Goal: Find specific page/section

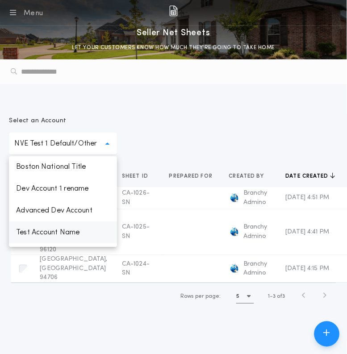
scroll to position [104, 0]
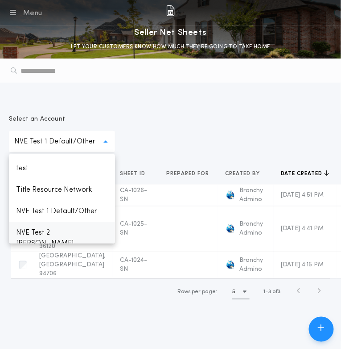
click at [67, 235] on p "NVE Test 2 [PERSON_NAME]" at bounding box center [62, 238] width 106 height 32
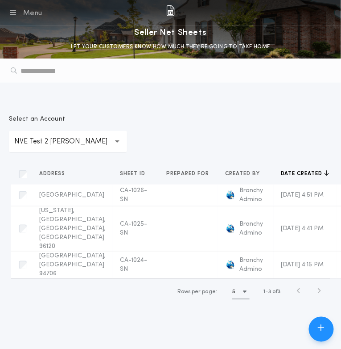
click at [88, 141] on p "NVE Test 2 [PERSON_NAME]" at bounding box center [68, 141] width 108 height 11
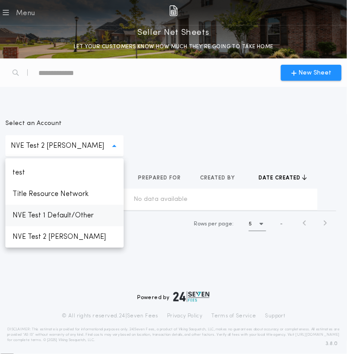
click at [65, 215] on p "NVE Test 1 Default/Other" at bounding box center [64, 215] width 118 height 21
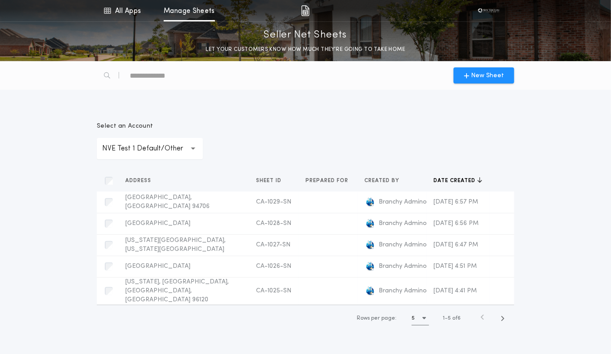
click at [341, 321] on icon "button" at bounding box center [425, 318] width 4 height 6
click at [341, 346] on h1 "10" at bounding box center [422, 341] width 6 height 11
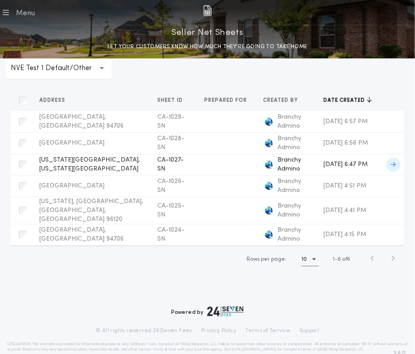
scroll to position [0, 0]
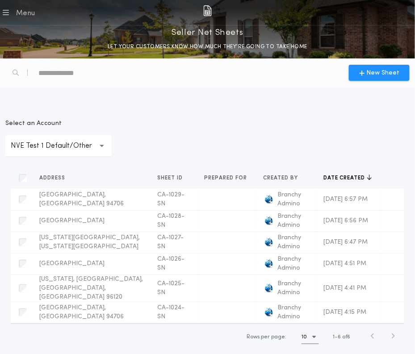
click at [92, 147] on p "NVE Test 1 Default/Other" at bounding box center [58, 146] width 95 height 11
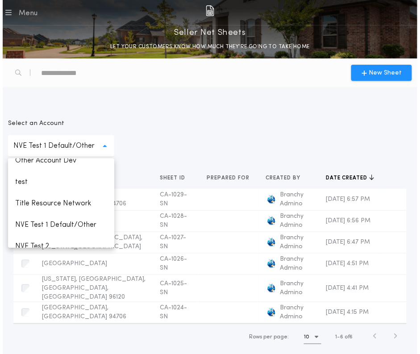
scroll to position [104, 0]
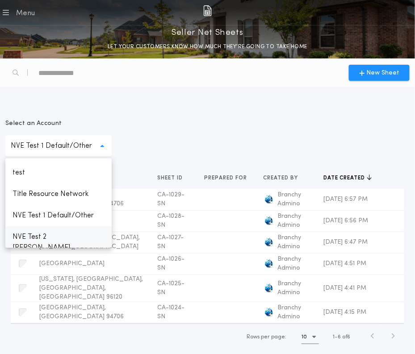
click at [67, 234] on p "NVE Test 2 [PERSON_NAME]" at bounding box center [58, 242] width 106 height 32
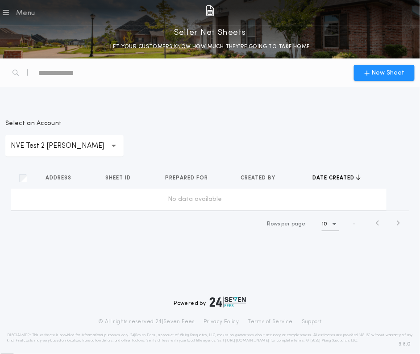
click at [65, 150] on p "NVE Test 2 [PERSON_NAME]" at bounding box center [65, 146] width 108 height 11
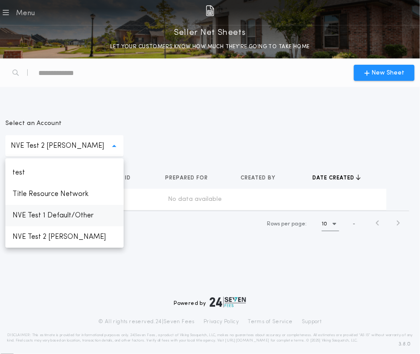
click at [54, 214] on p "NVE Test 1 Default/Other" at bounding box center [64, 215] width 118 height 21
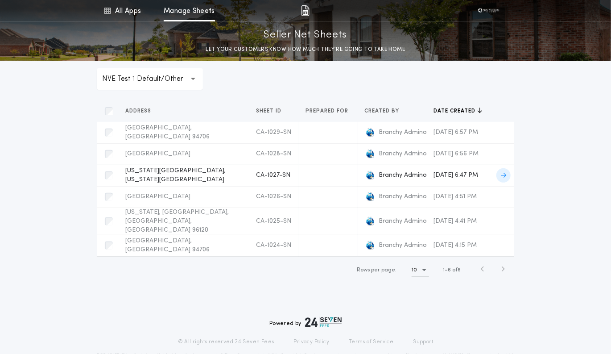
scroll to position [66, 0]
